Goal: Transaction & Acquisition: Purchase product/service

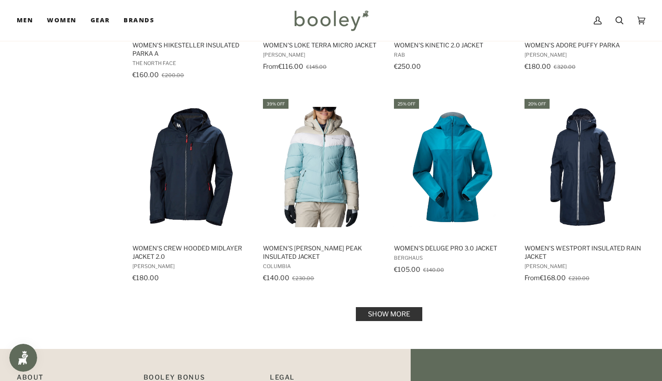
scroll to position [982, 0]
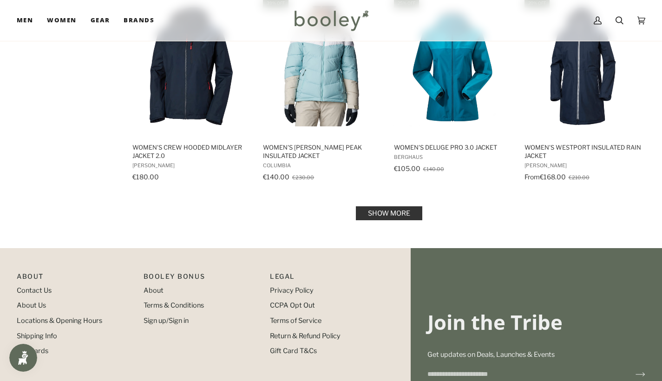
click at [393, 208] on link "Show more" at bounding box center [389, 213] width 66 height 14
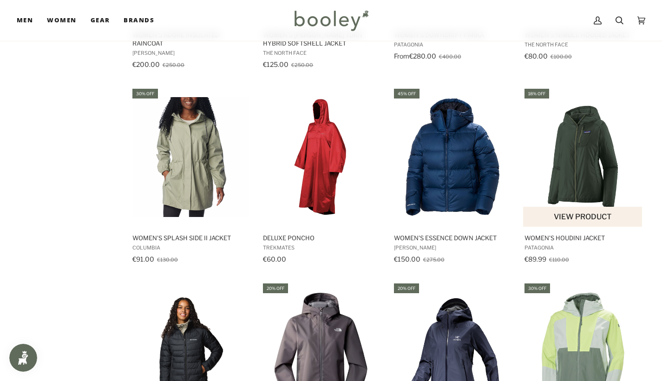
scroll to position [1866, 0]
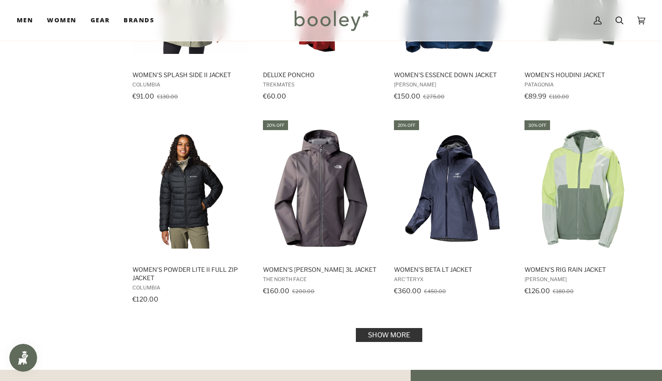
click at [391, 330] on link "Show more" at bounding box center [389, 335] width 66 height 14
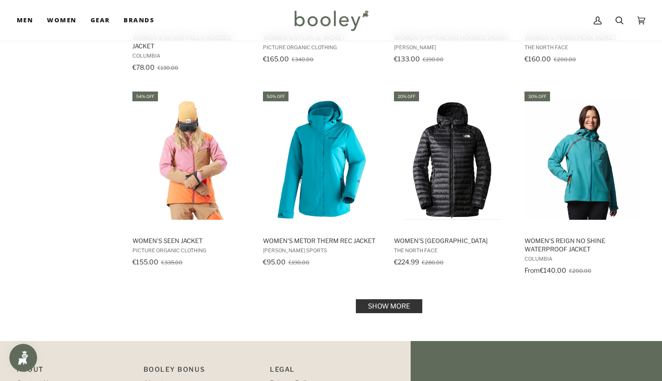
scroll to position [2977, 0]
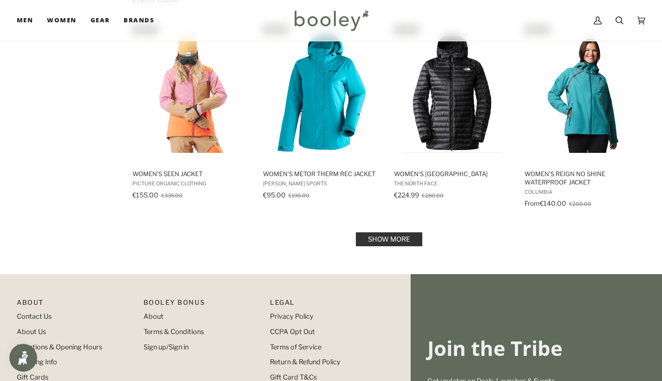
click at [383, 245] on link "Show more" at bounding box center [389, 239] width 66 height 14
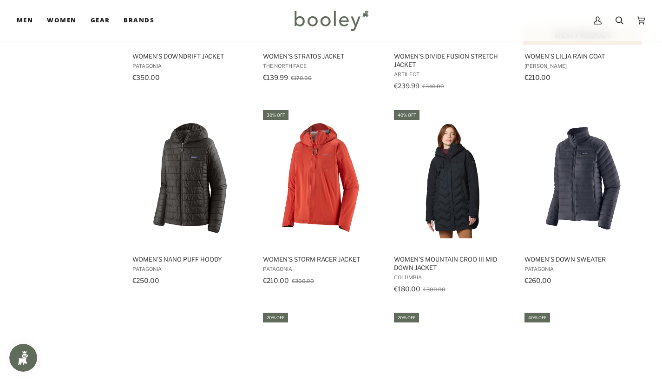
scroll to position [3840, 0]
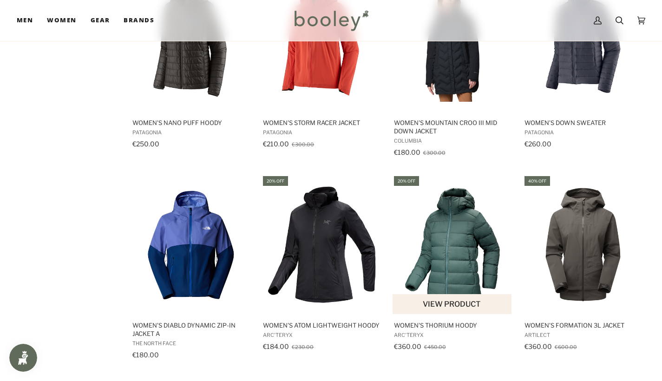
click at [473, 230] on img "Women's Thorium Hoody" at bounding box center [453, 245] width 120 height 120
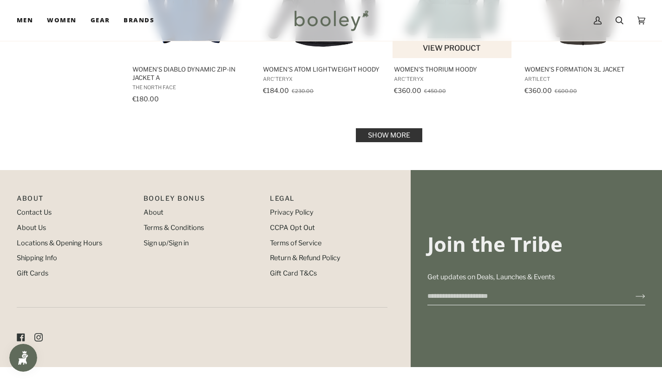
scroll to position [4099, 0]
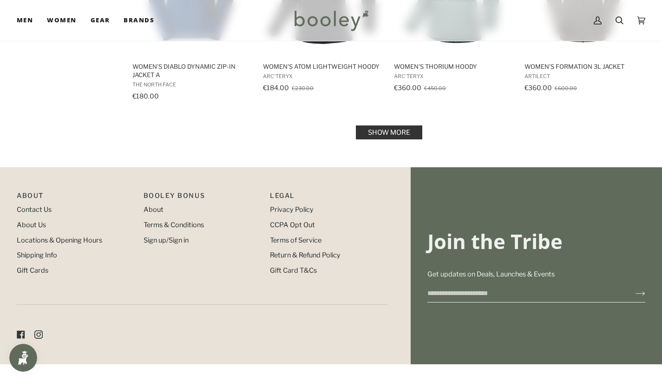
click at [385, 132] on link "Show more" at bounding box center [389, 132] width 66 height 14
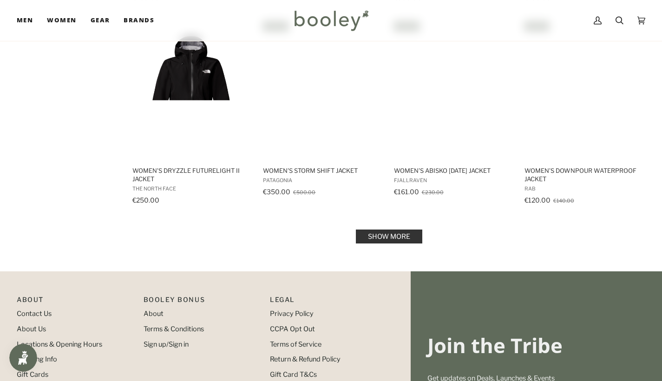
scroll to position [4958, 0]
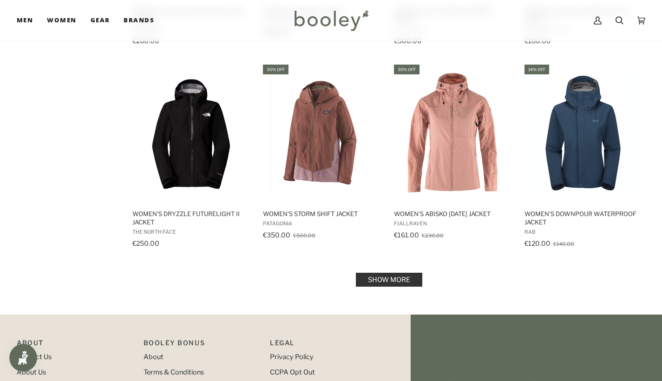
click at [395, 285] on link "Show more" at bounding box center [389, 280] width 66 height 14
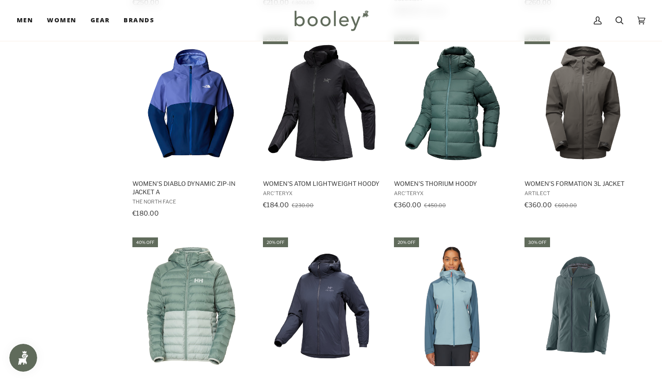
scroll to position [3839, 0]
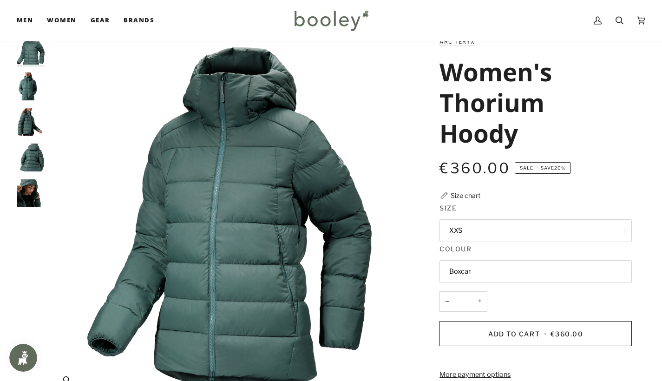
scroll to position [31, 0]
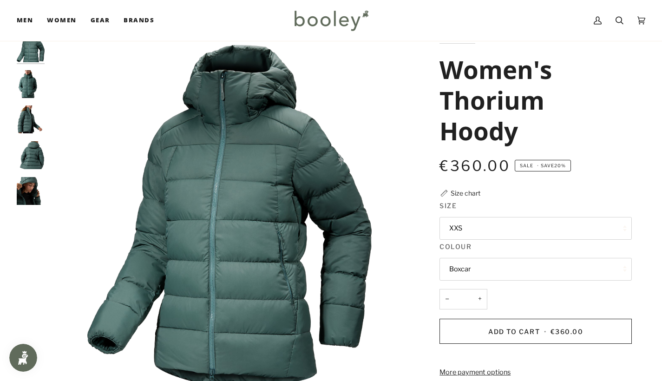
click at [30, 91] on img "Arc'teryx Women's Thorium Hoody Boxcar - Booley Galway" at bounding box center [31, 84] width 28 height 28
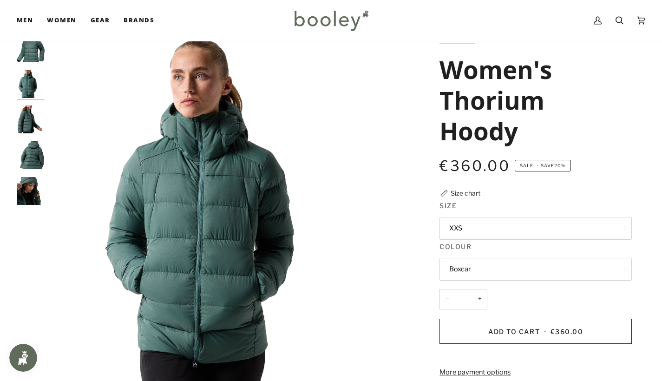
click at [32, 113] on img "Arc'teryx Women's Thorium Hoody Boxcar - Booley Galway" at bounding box center [31, 120] width 28 height 28
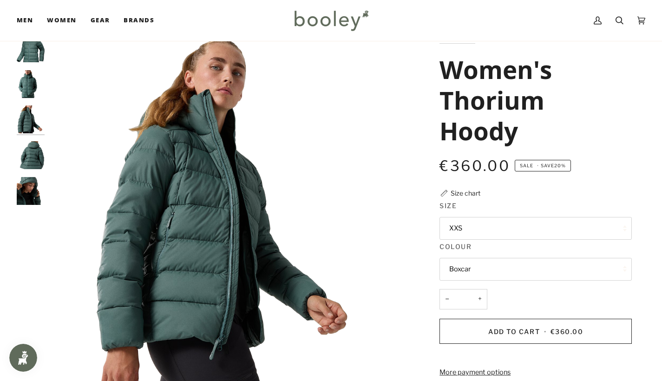
click at [28, 133] on div at bounding box center [33, 123] width 33 height 178
click at [26, 158] on img "Arc'teryx Women's Thorium Hoody Boxcar - Booley Galway" at bounding box center [31, 155] width 28 height 28
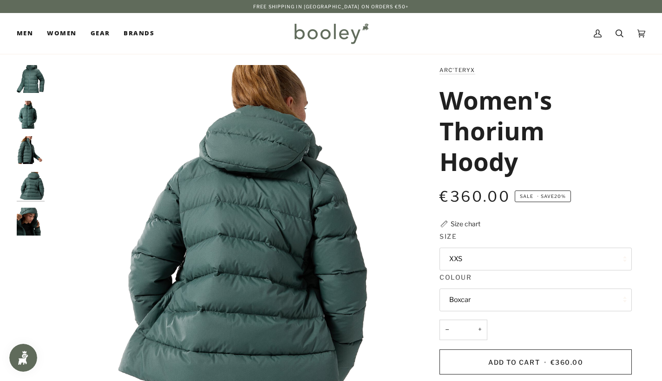
scroll to position [0, 0]
click at [495, 262] on button "XXS" at bounding box center [536, 259] width 192 height 23
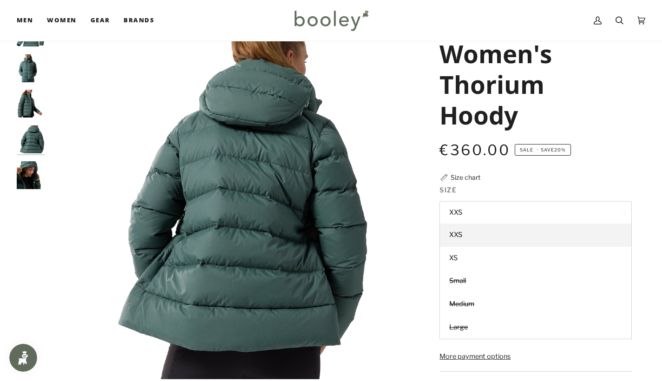
scroll to position [47, 0]
